Goal: Information Seeking & Learning: Learn about a topic

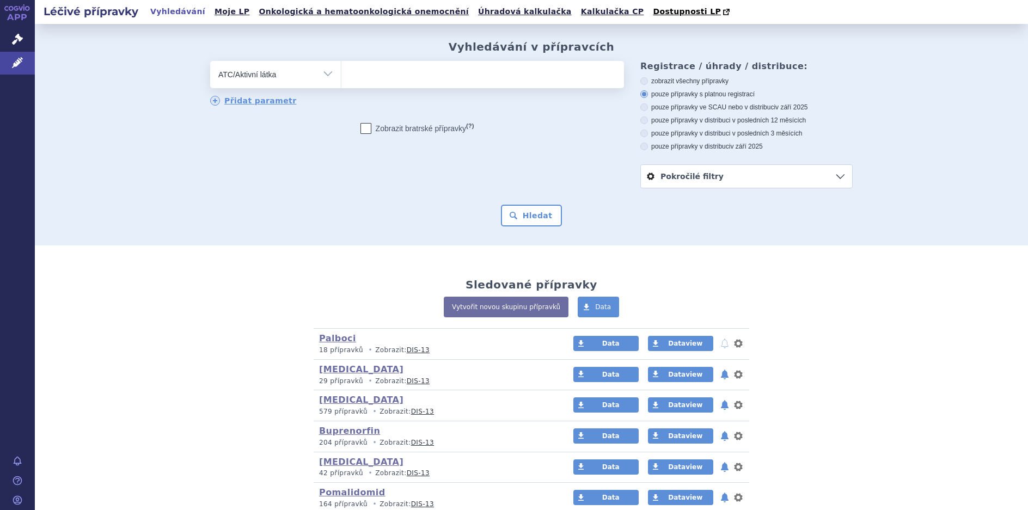
select select "filter-atc-group"
click at [350, 76] on input "search" at bounding box center [352, 73] width 6 height 14
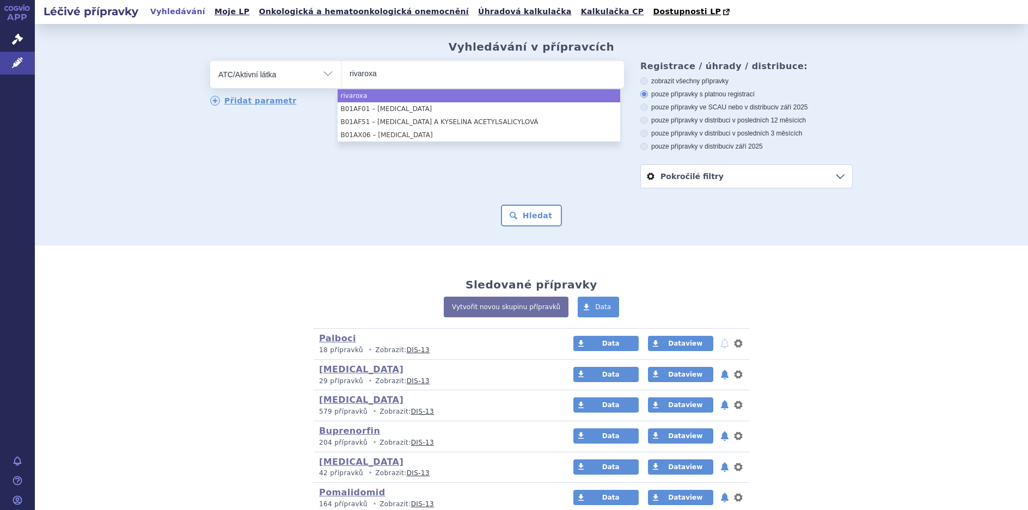
type input "rivaroxa"
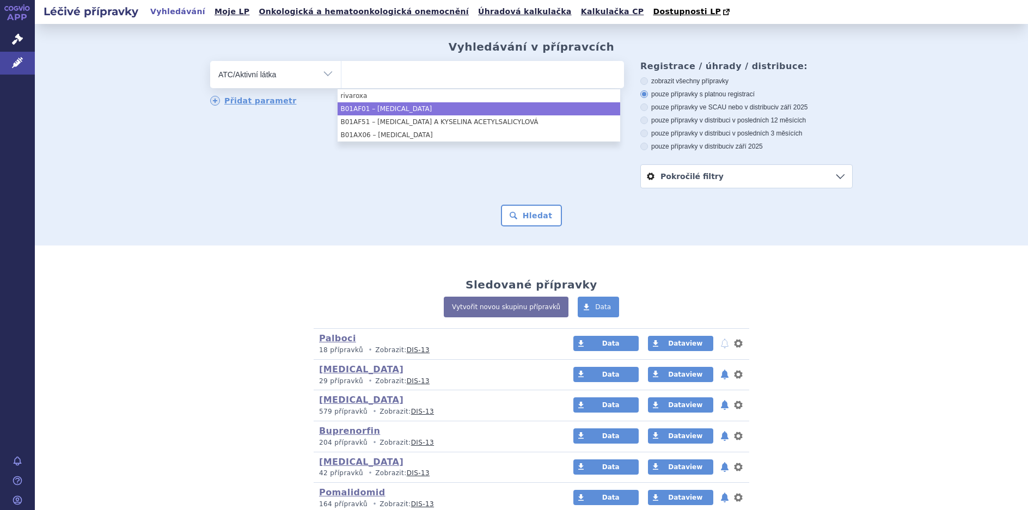
select select "B01AF01"
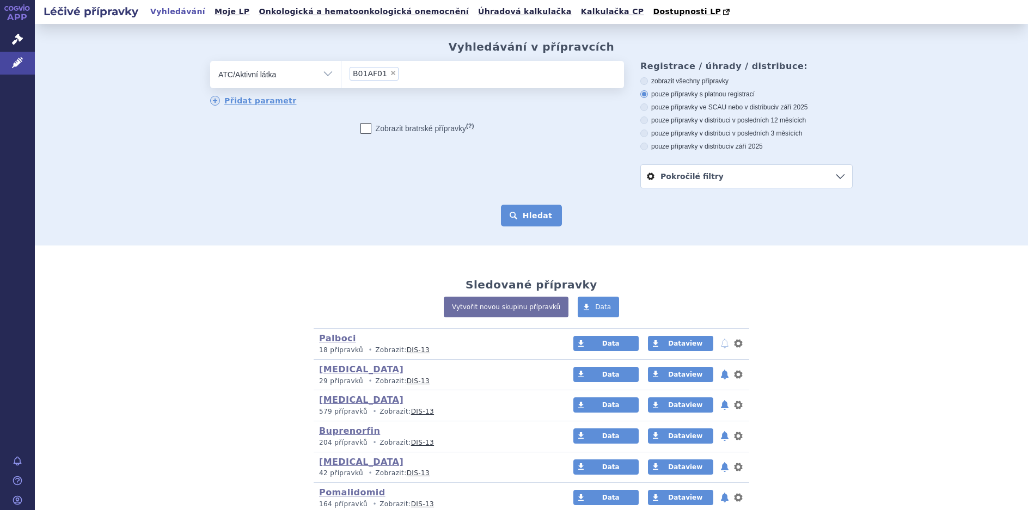
click at [525, 213] on button "Hledat" at bounding box center [532, 216] width 62 height 22
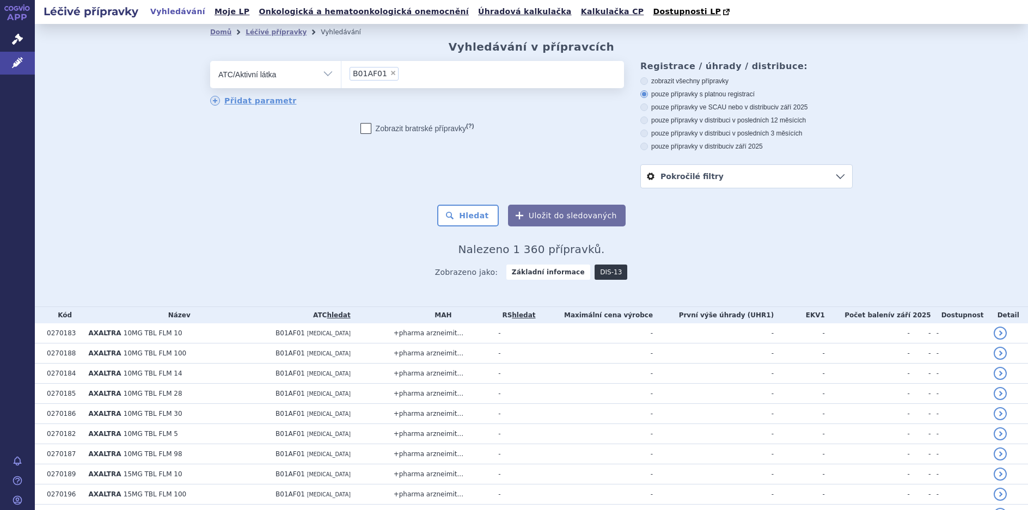
click at [601, 277] on link "DIS-13" at bounding box center [610, 272] width 33 height 15
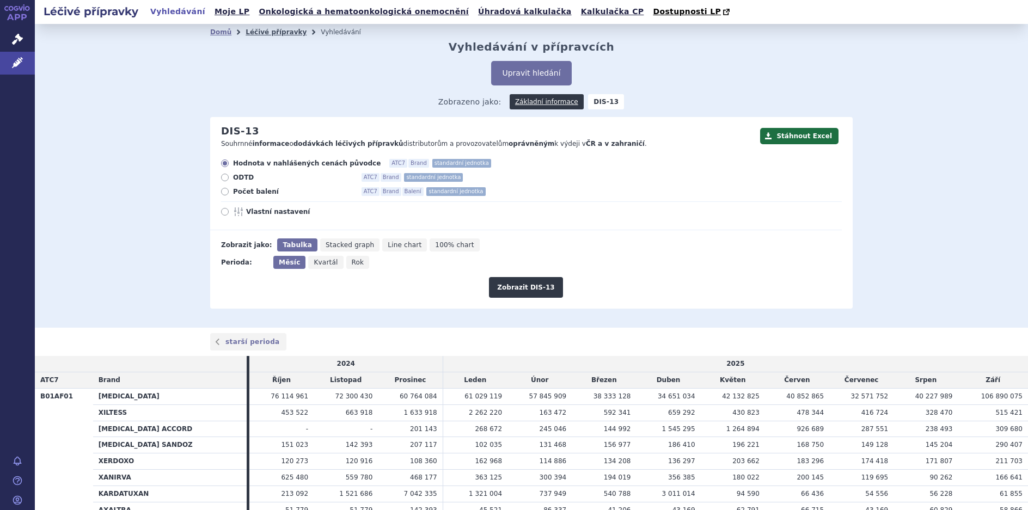
click at [256, 30] on link "Léčivé přípravky" at bounding box center [276, 32] width 61 height 8
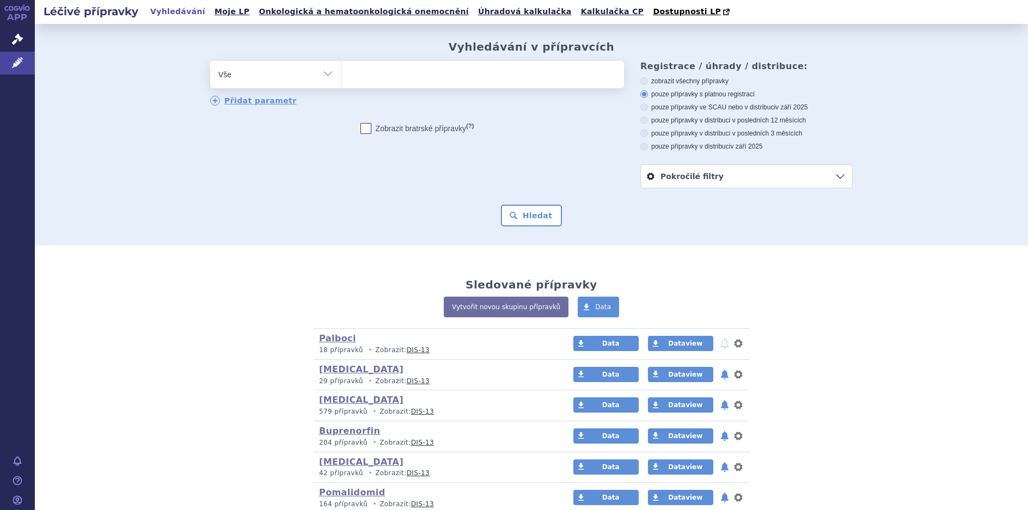
click at [319, 73] on select "Vše Přípravek/SUKL kód MAH VPOIS ATC/Aktivní látka Léková forma Síla" at bounding box center [275, 73] width 131 height 24
select select "filter-atc-group"
click at [210, 62] on select "Vše Přípravek/SUKL kód MAH VPOIS ATC/Aktivní látka Léková forma Síla" at bounding box center [275, 73] width 131 height 24
click at [369, 75] on ul at bounding box center [482, 72] width 283 height 23
click at [341, 75] on select at bounding box center [341, 73] width 1 height 27
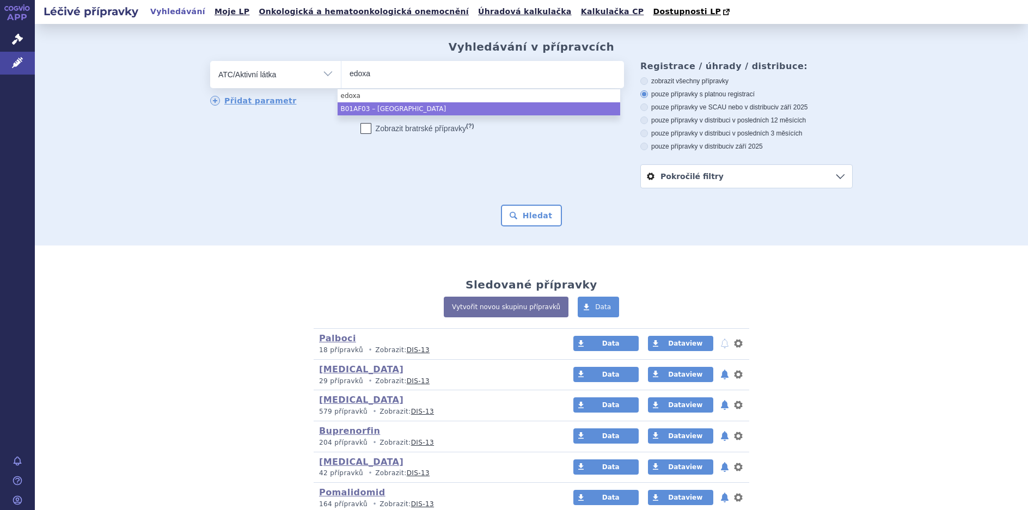
type input "edoxa"
select select "B01AF03"
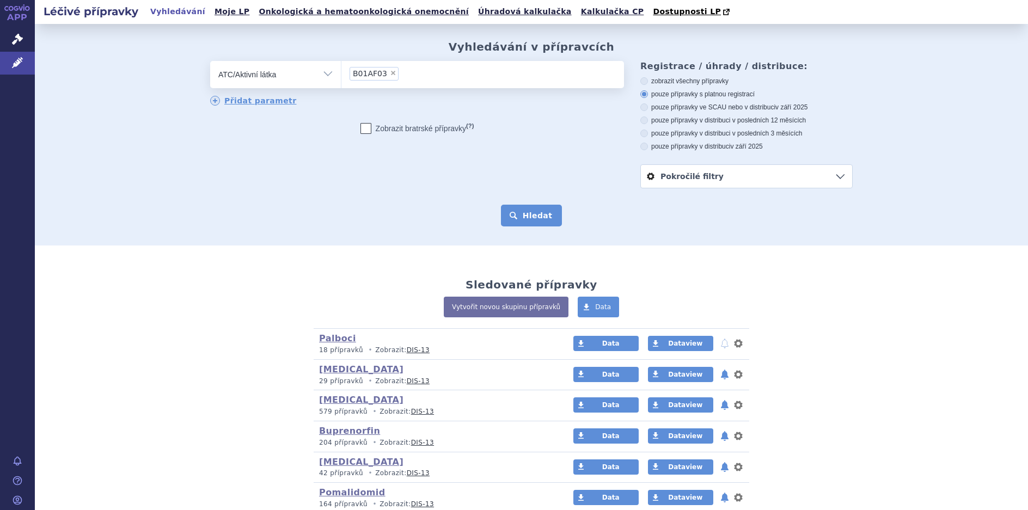
click at [525, 205] on button "Hledat" at bounding box center [532, 216] width 62 height 22
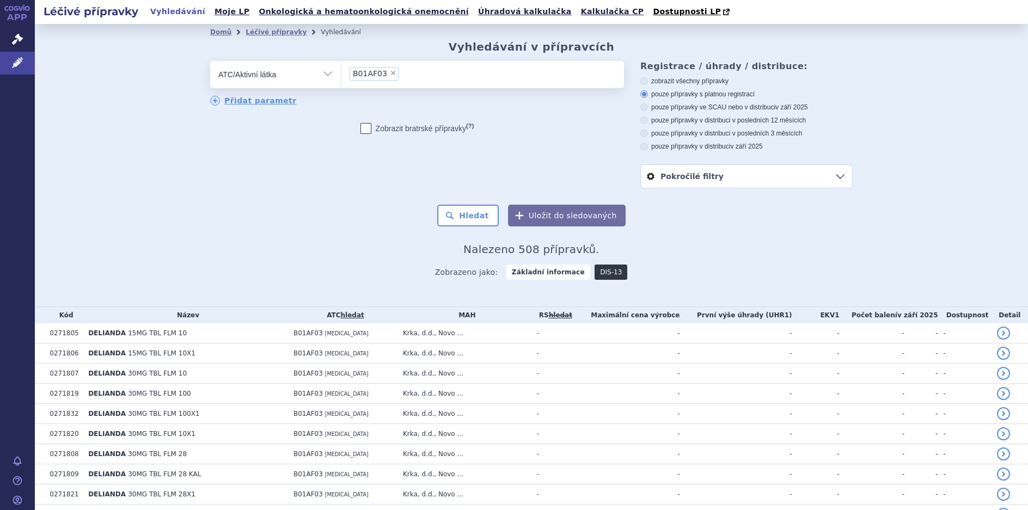
click at [594, 271] on link "DIS-13" at bounding box center [610, 272] width 33 height 15
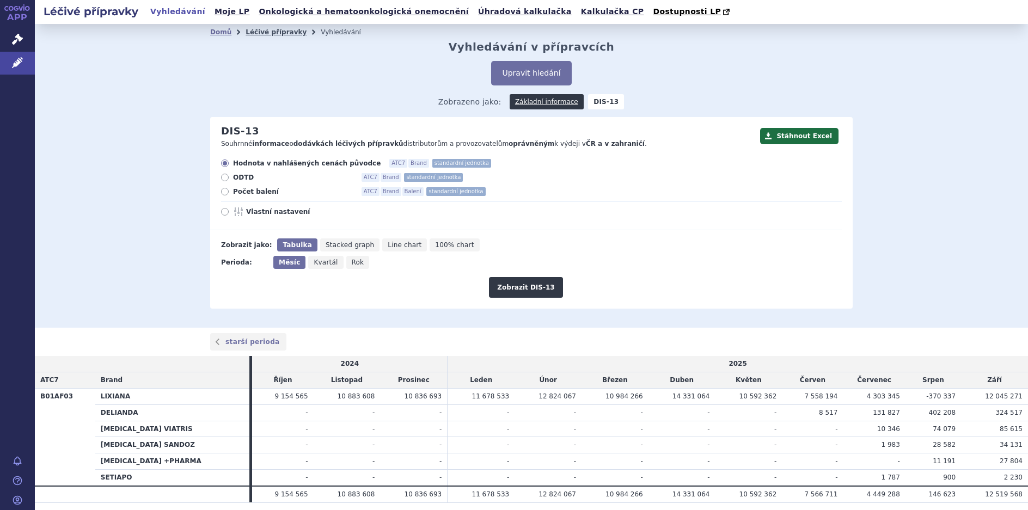
click at [260, 36] on link "Léčivé přípravky" at bounding box center [276, 32] width 61 height 8
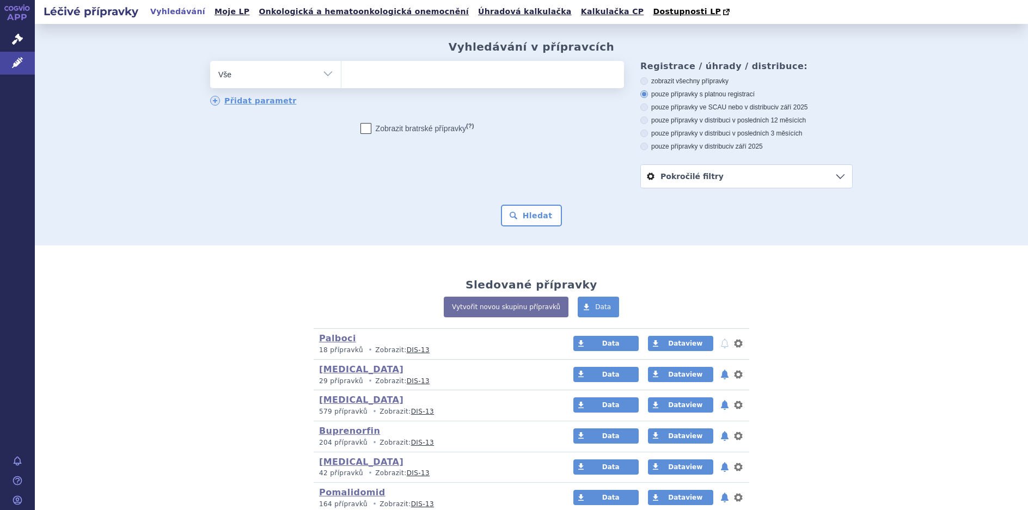
click at [322, 73] on select "Vše Přípravek/SUKL kód MAH VPOIS ATC/Aktivní látka Léková forma Síla" at bounding box center [275, 73] width 131 height 24
click at [509, 181] on div "odstranit Vše Přípravek/SUKL kód MAH VPOIS ATC/Aktivní látka" at bounding box center [531, 124] width 642 height 127
click at [355, 77] on ul at bounding box center [482, 72] width 283 height 23
click at [341, 77] on select at bounding box center [341, 73] width 1 height 27
type input "in"
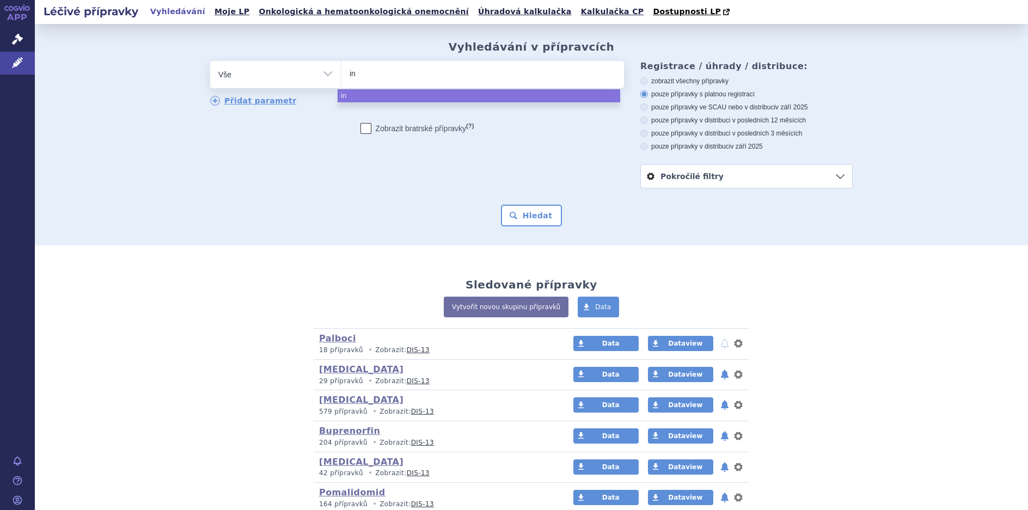
type input "inf"
type input "infl"
type input "influ"
type input "influv"
type input "influva"
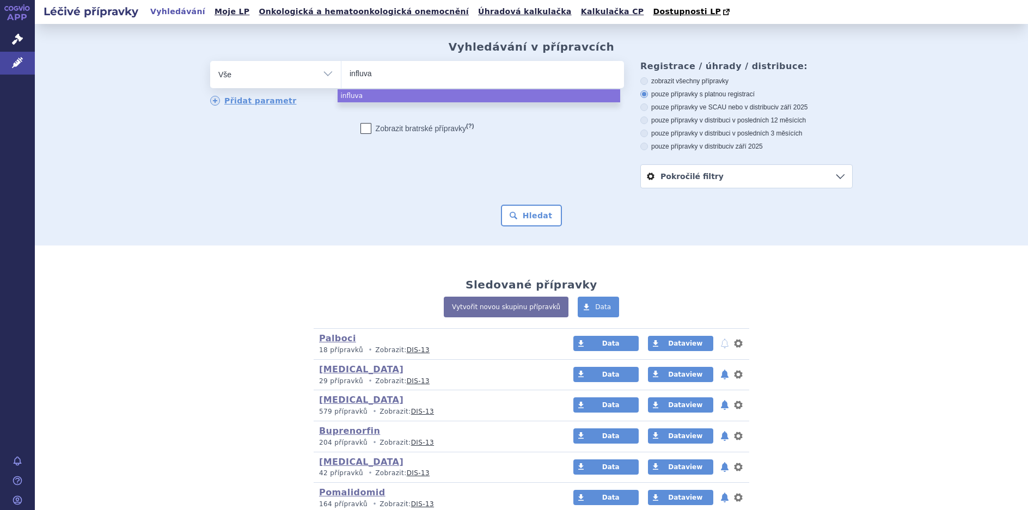
type input "influvac"
select select "influvac"
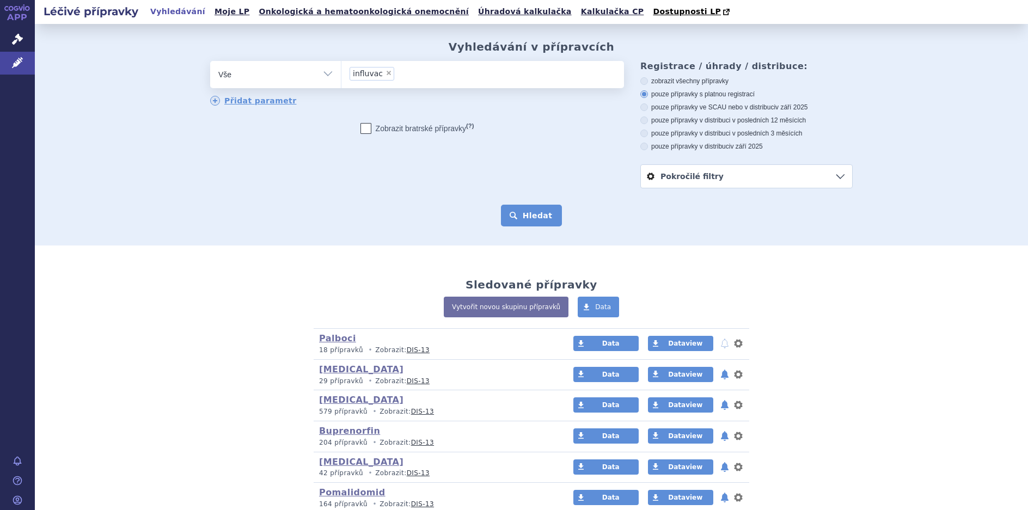
click at [528, 220] on button "Hledat" at bounding box center [532, 216] width 62 height 22
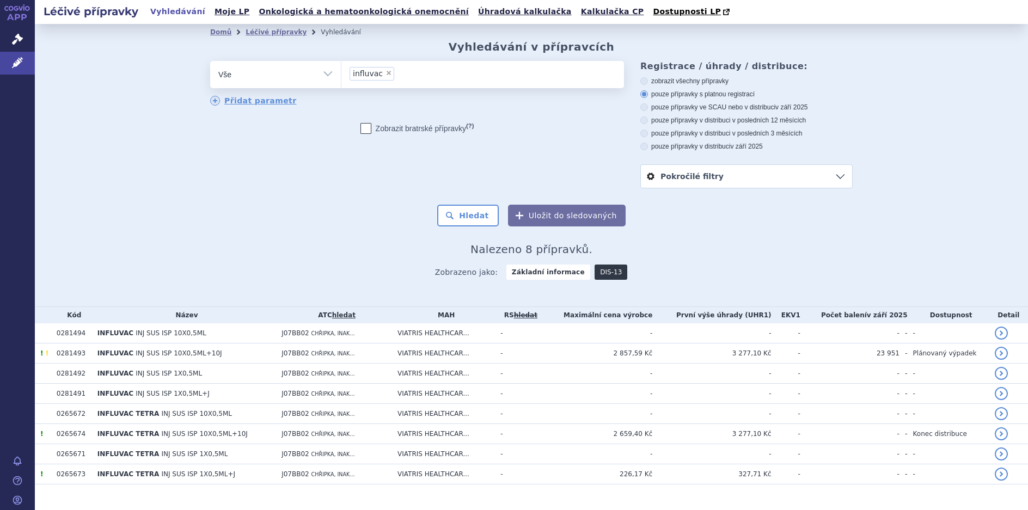
click at [597, 275] on link "DIS-13" at bounding box center [610, 272] width 33 height 15
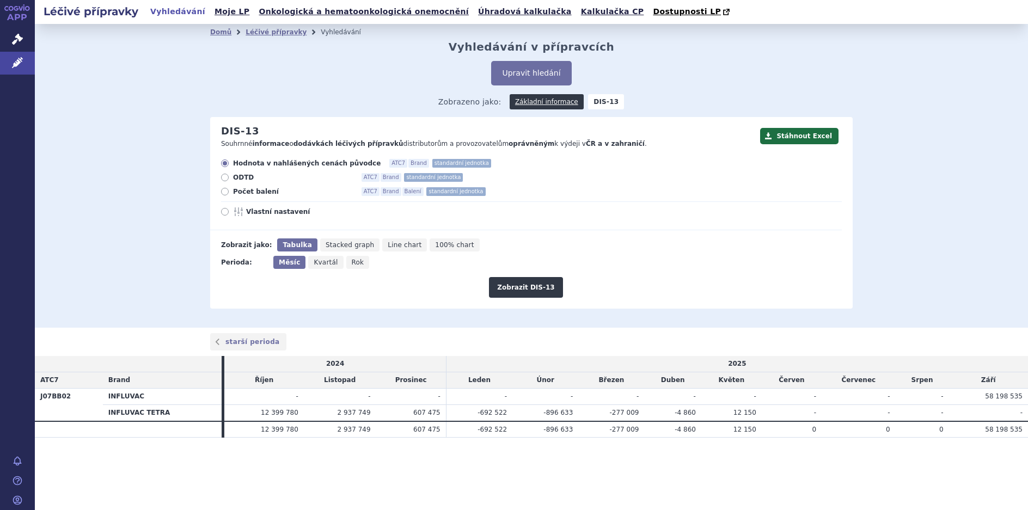
click at [223, 191] on icon at bounding box center [225, 192] width 8 height 8
click at [223, 191] on input "Počet balení ATC7 Brand Balení standardní jednotka" at bounding box center [225, 192] width 7 height 7
radio input "true"
click at [527, 286] on button "Zobrazit DIS-13" at bounding box center [525, 287] width 73 height 21
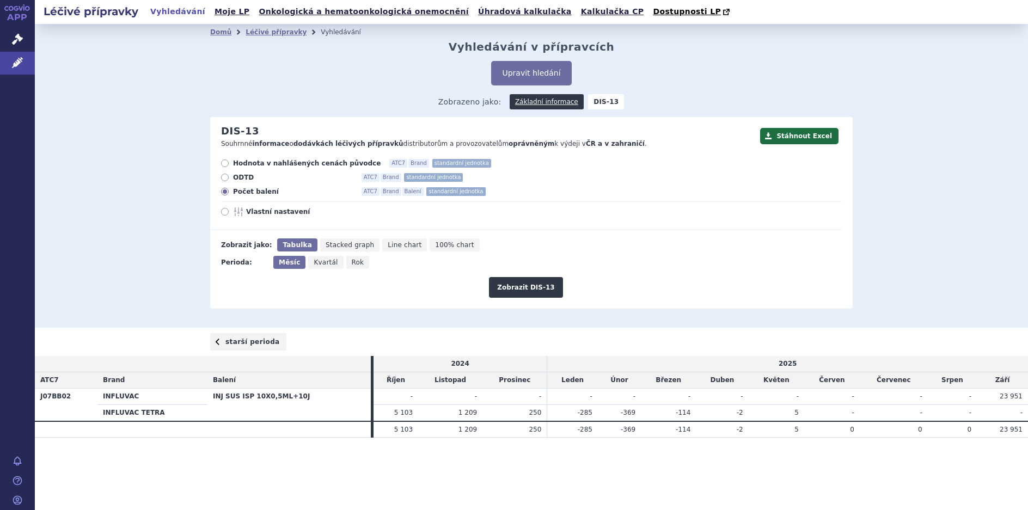
click at [247, 343] on link "starší perioda" at bounding box center [248, 341] width 76 height 17
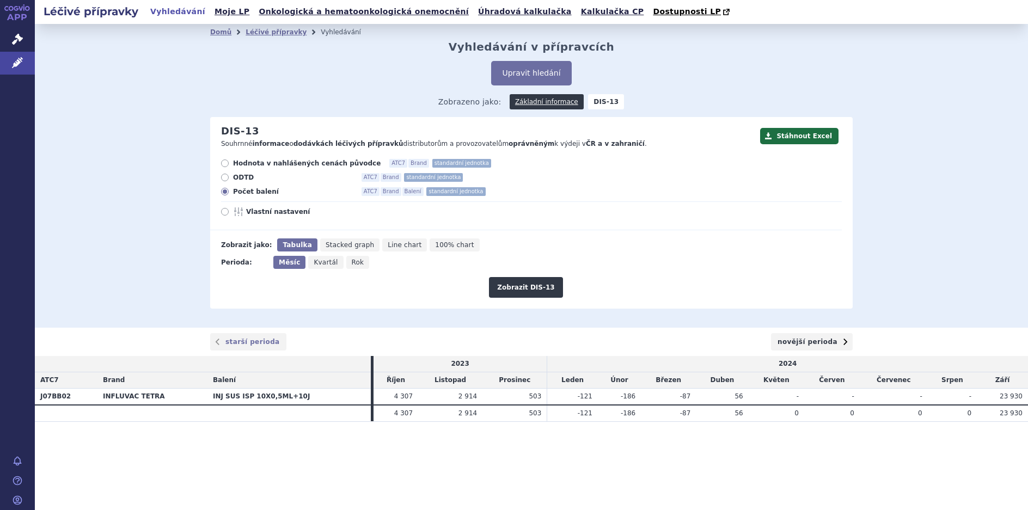
click at [819, 344] on link "novější perioda" at bounding box center [812, 341] width 82 height 17
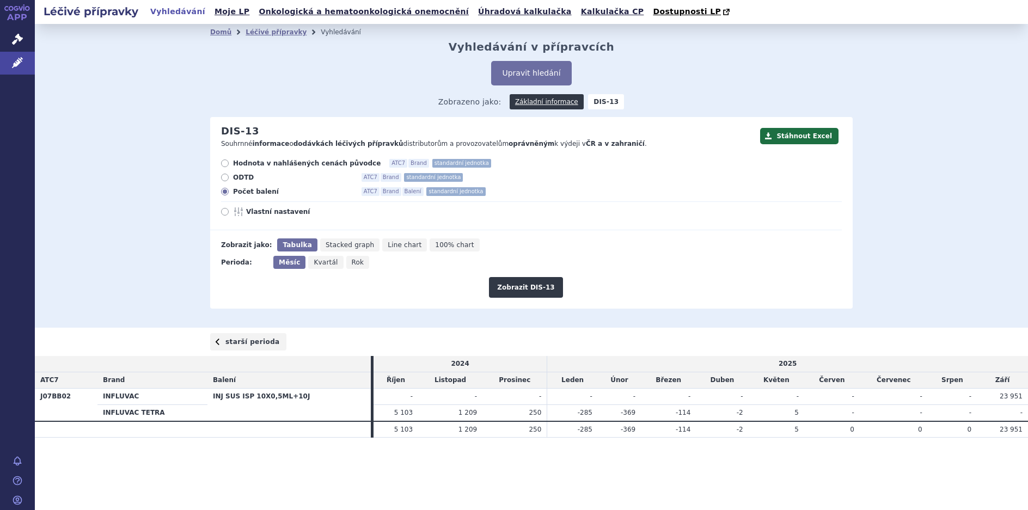
click at [244, 347] on link "starší perioda" at bounding box center [248, 341] width 76 height 17
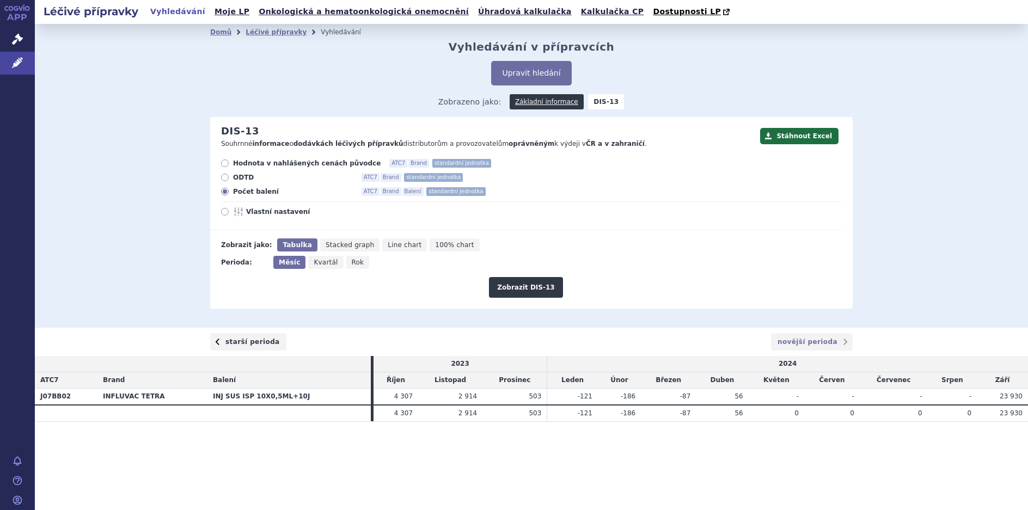
click at [243, 342] on link "starší perioda" at bounding box center [248, 341] width 76 height 17
click at [255, 30] on link "Léčivé přípravky" at bounding box center [276, 32] width 61 height 8
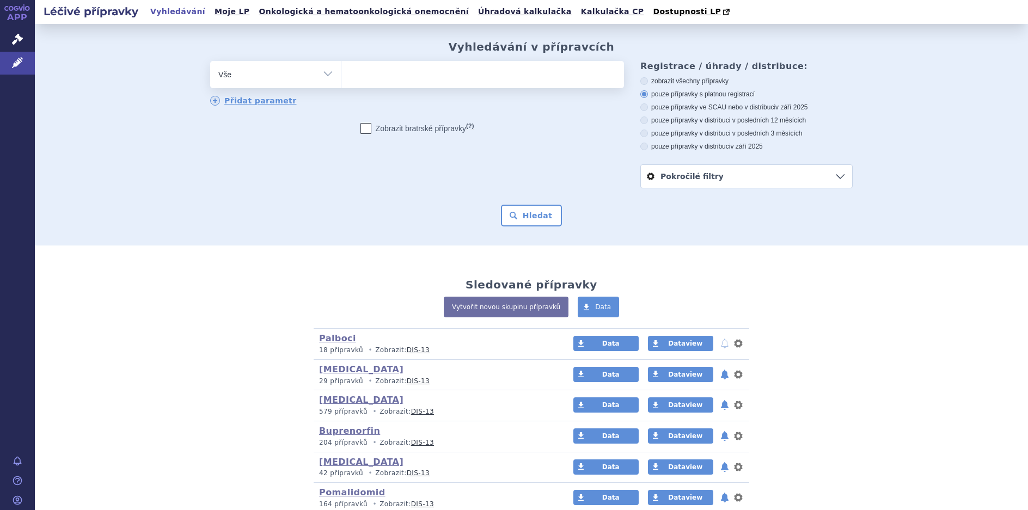
click at [325, 76] on select "Vše Přípravek/SUKL kód MAH VPOIS ATC/Aktivní látka Léková forma Síla" at bounding box center [275, 73] width 131 height 24
click at [384, 85] on span at bounding box center [482, 74] width 283 height 27
click at [341, 85] on select at bounding box center [341, 73] width 1 height 27
type input "va"
type input "vax"
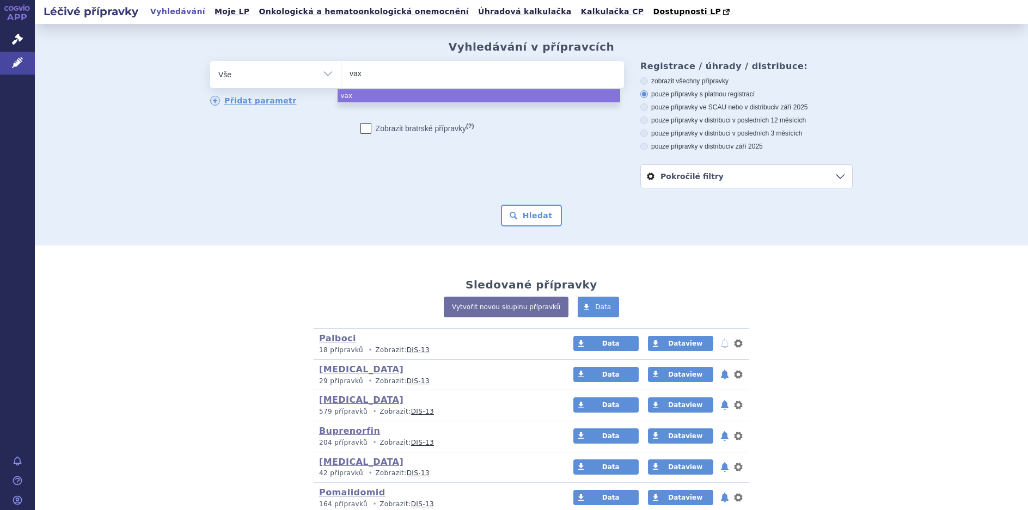
type input "vaxi"
select select "vaxi"
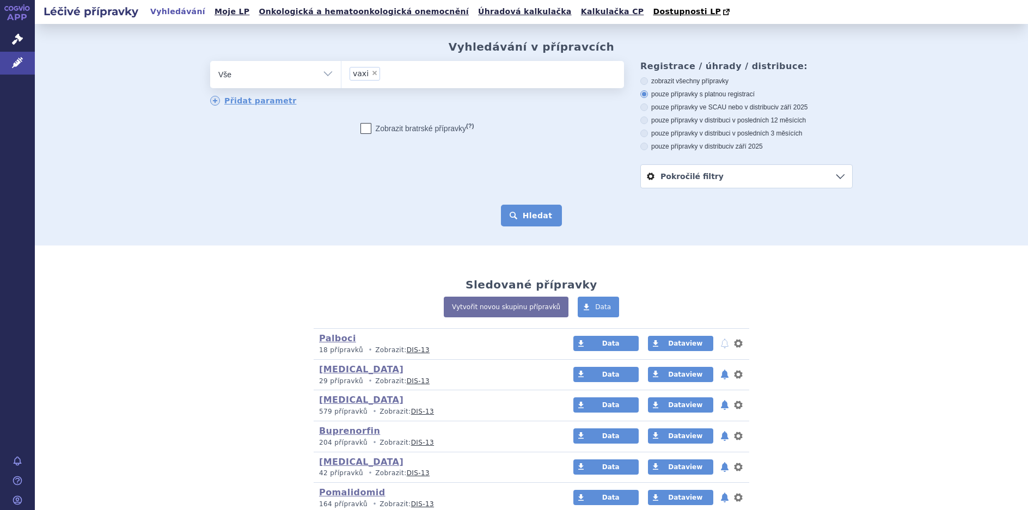
click at [537, 218] on button "Hledat" at bounding box center [532, 216] width 62 height 22
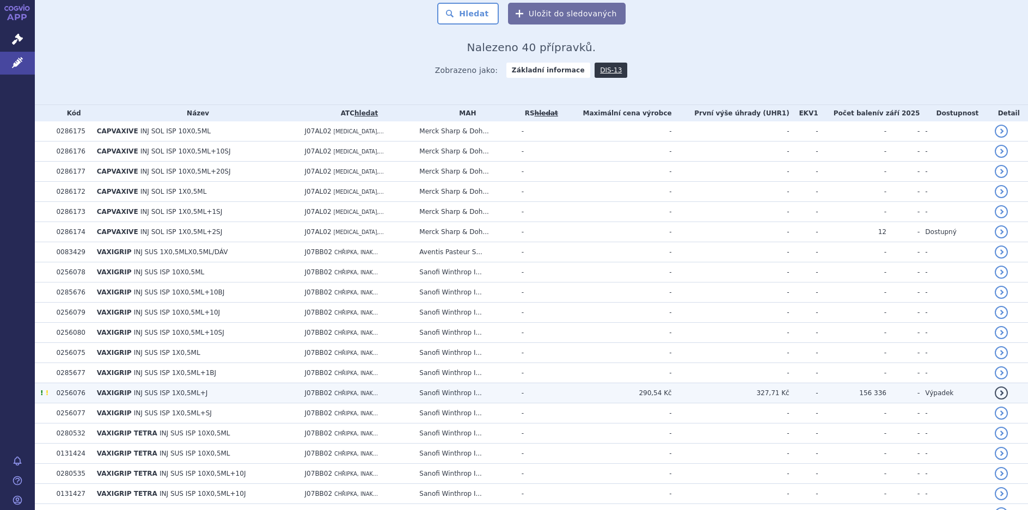
scroll to position [272, 0]
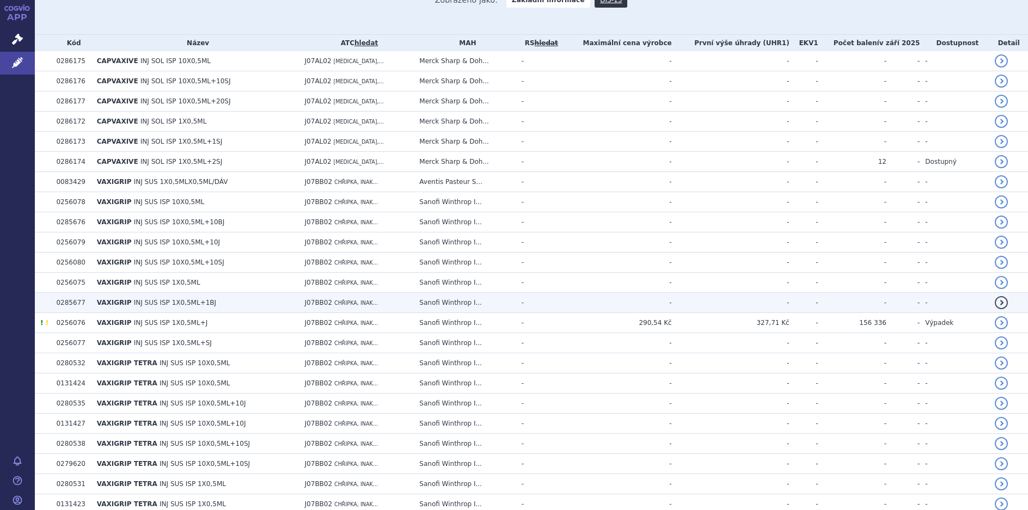
click at [147, 303] on span "INJ SUS ISP 1X0,5ML+1BJ" at bounding box center [175, 303] width 82 height 8
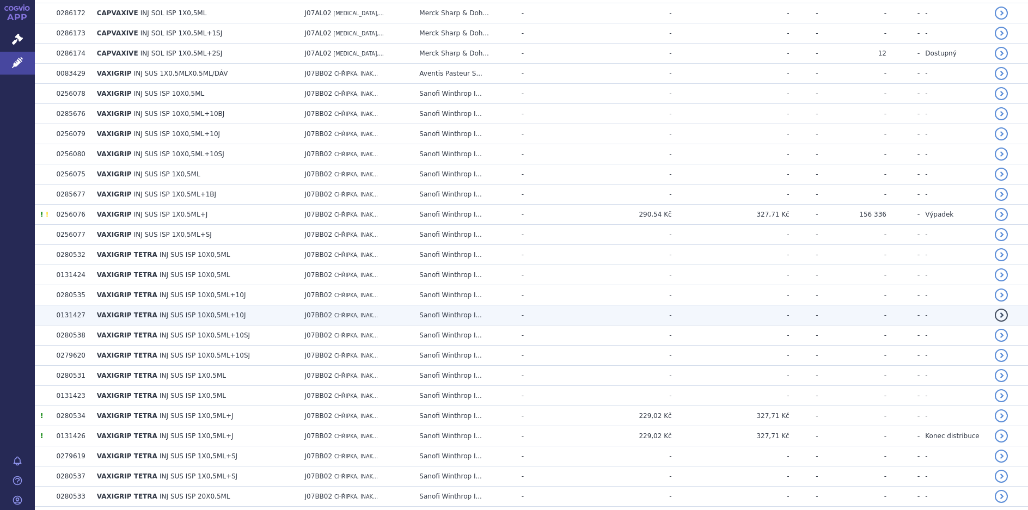
scroll to position [381, 0]
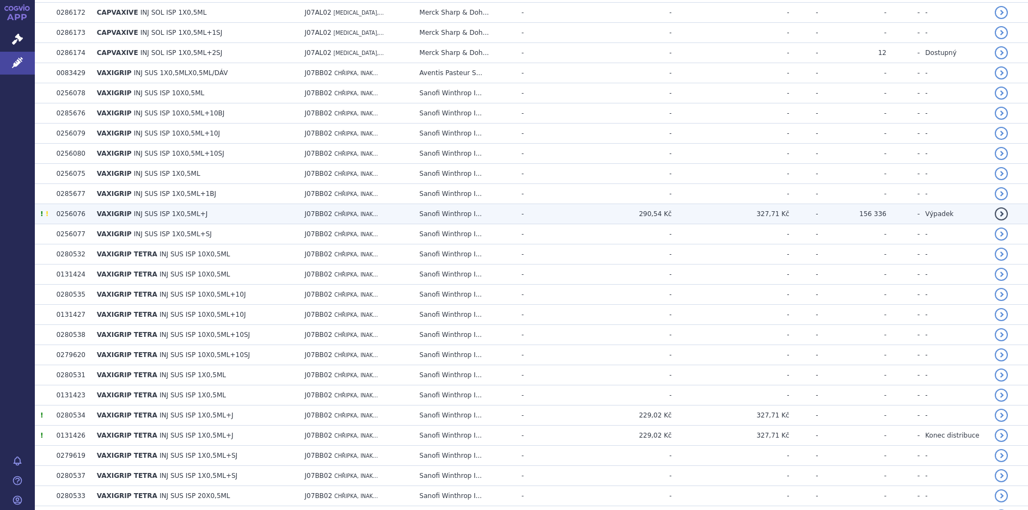
click at [71, 216] on td "0256076" at bounding box center [71, 214] width 40 height 20
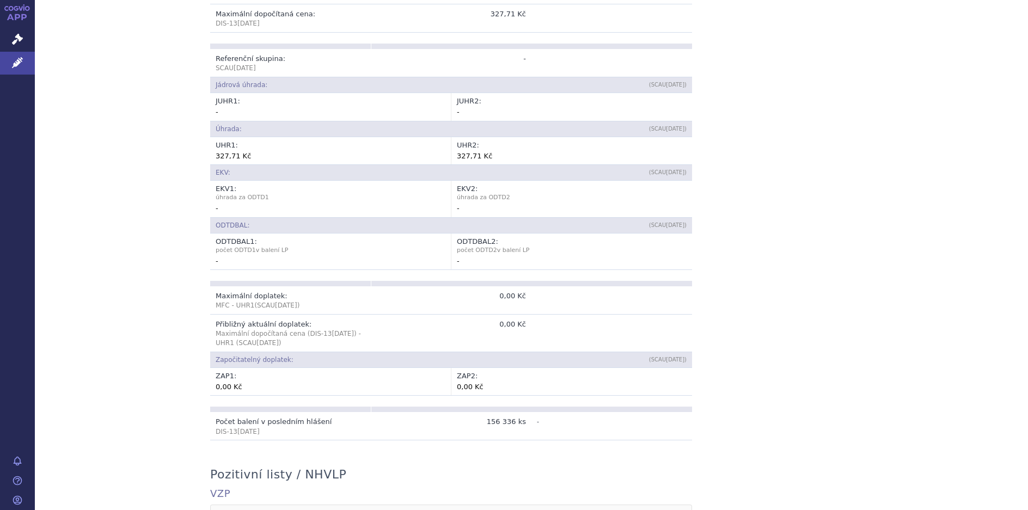
scroll to position [128, 0]
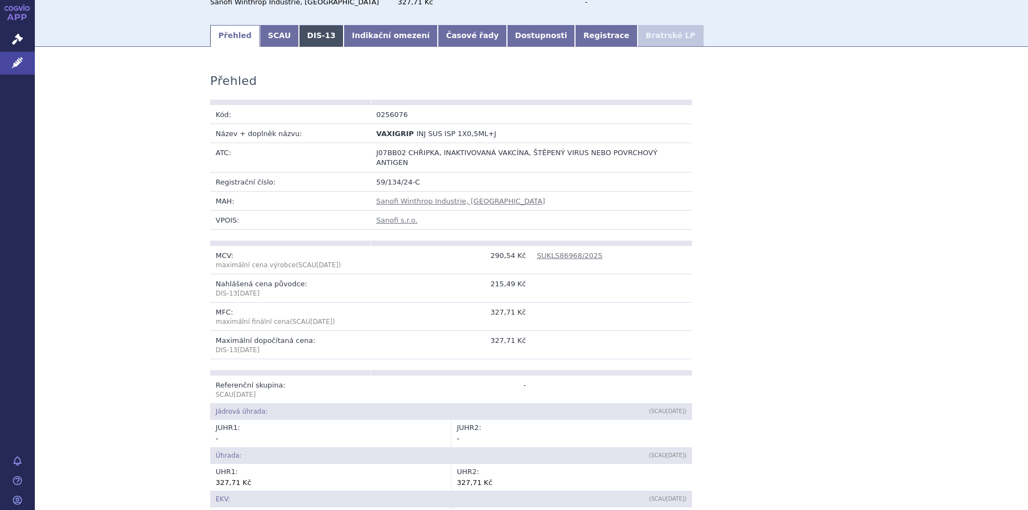
click at [313, 35] on link "DIS-13" at bounding box center [321, 36] width 45 height 22
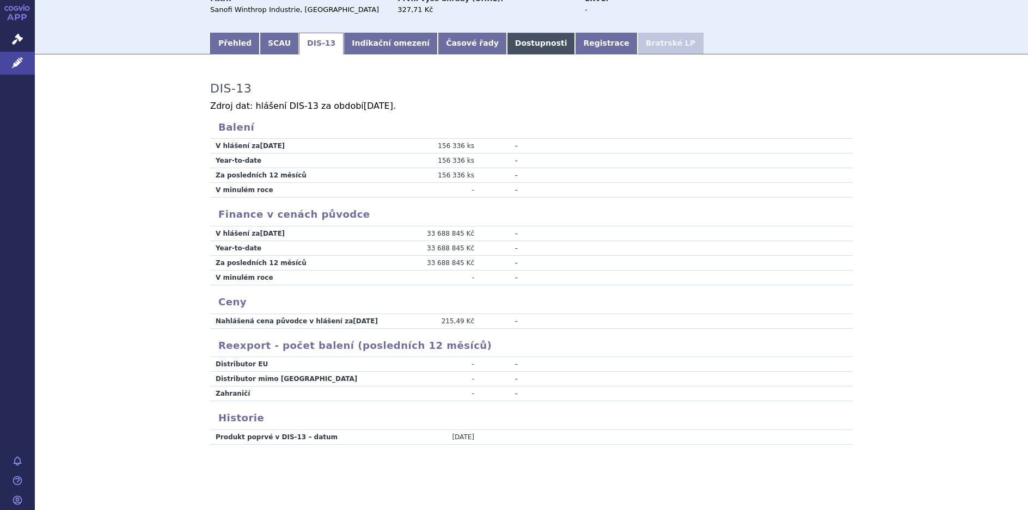
click at [507, 48] on link "Dostupnosti" at bounding box center [541, 44] width 69 height 22
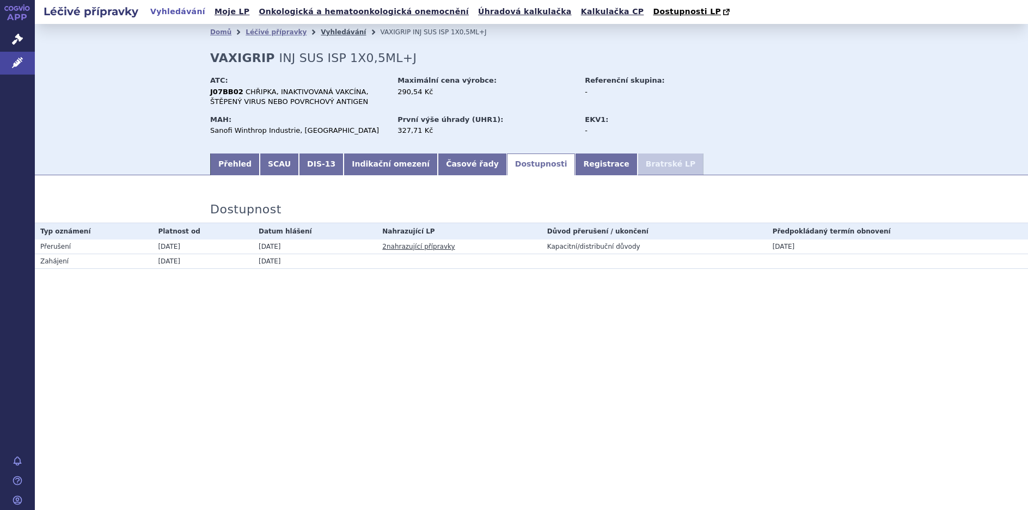
click at [321, 35] on link "Vyhledávání" at bounding box center [343, 32] width 45 height 8
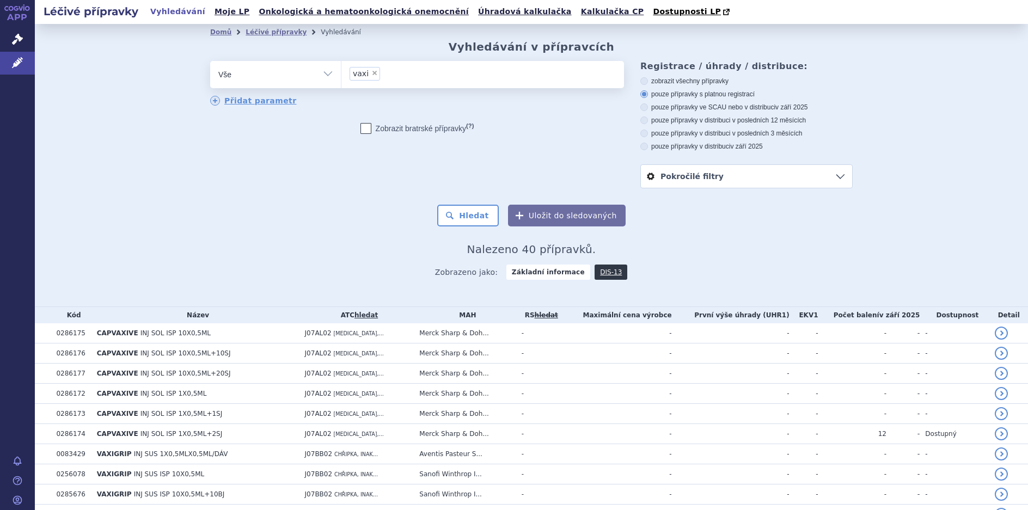
click at [371, 75] on span "×" at bounding box center [374, 73] width 7 height 7
click at [341, 75] on select "vaxi" at bounding box center [341, 73] width 1 height 27
select select
click at [910, 250] on div "Domů Léčivé přípravky Vyhledávání Vyhledávání v přípravcích odstranit Vše Přípr…" at bounding box center [531, 165] width 993 height 283
click at [464, 218] on button "Hledat" at bounding box center [468, 216] width 62 height 22
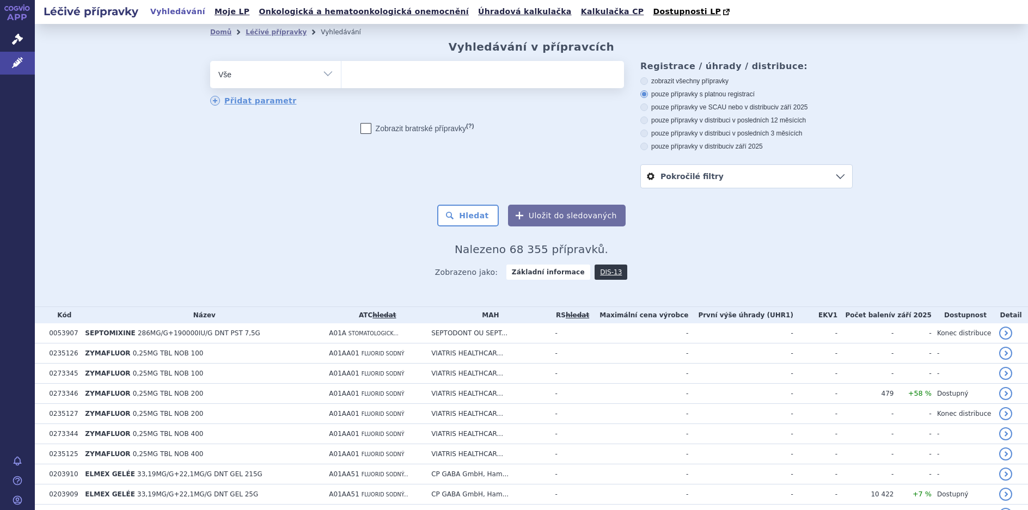
click at [577, 219] on button "Uložit do sledovaných" at bounding box center [567, 216] width 118 height 22
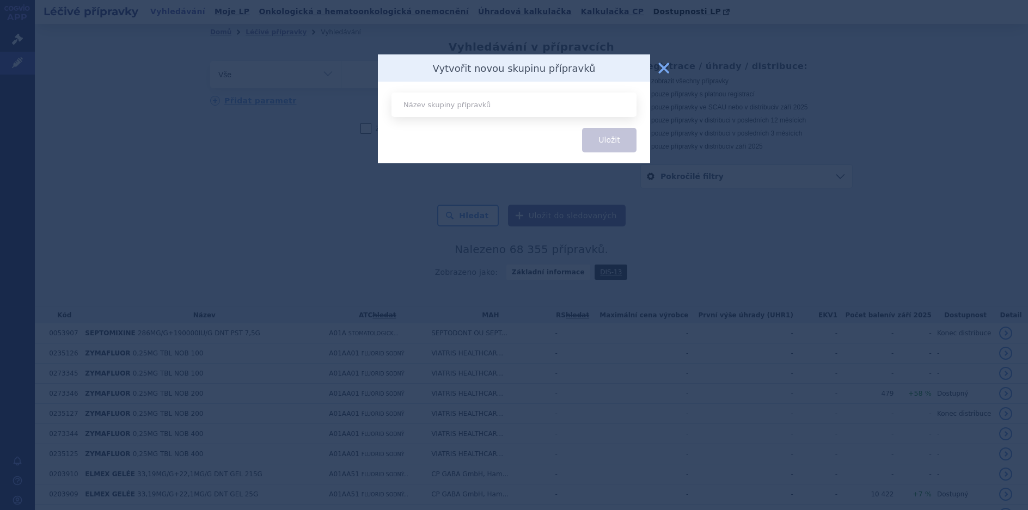
drag, startPoint x: 667, startPoint y: 61, endPoint x: 839, endPoint y: 134, distance: 186.8
click at [670, 61] on button "zavřít" at bounding box center [664, 68] width 22 height 22
